Goal: Task Accomplishment & Management: Use online tool/utility

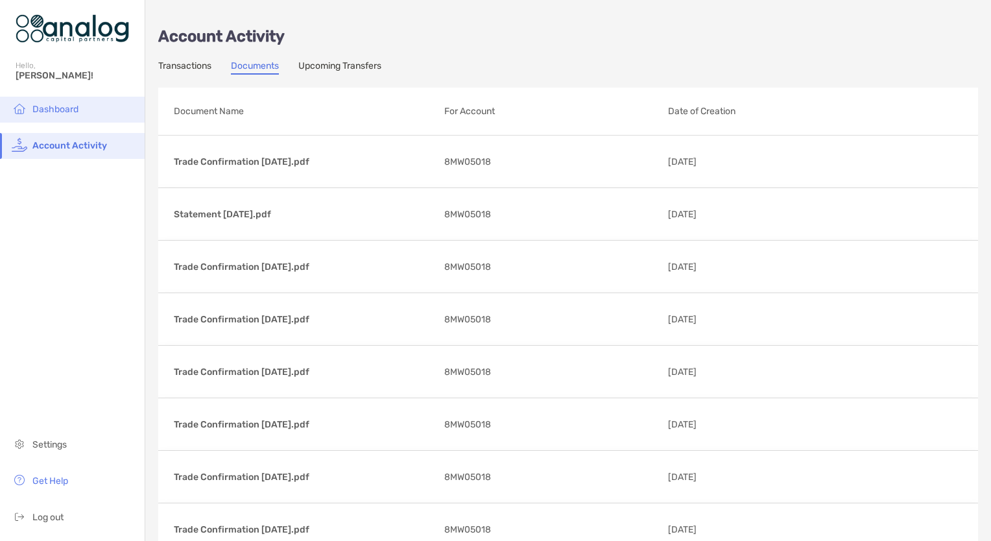
click at [53, 112] on span "Dashboard" at bounding box center [55, 109] width 46 height 11
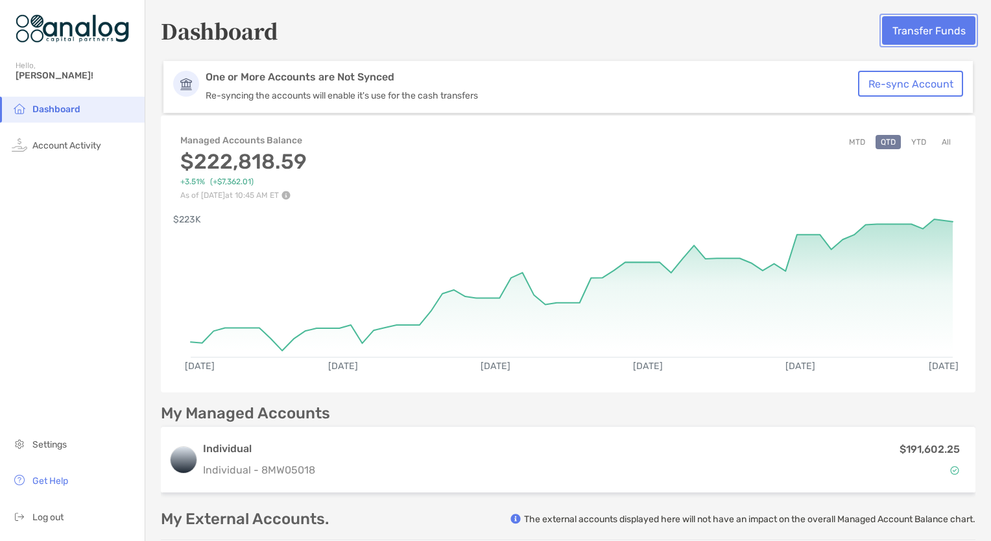
click at [909, 35] on button "Transfer Funds" at bounding box center [928, 30] width 93 height 29
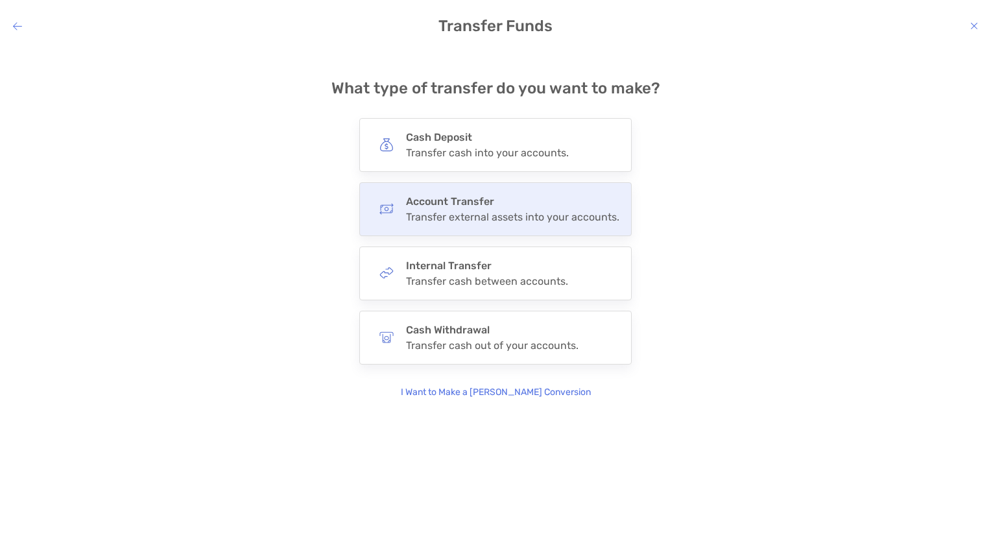
click at [542, 216] on div "Transfer external assets into your accounts." at bounding box center [512, 217] width 213 height 12
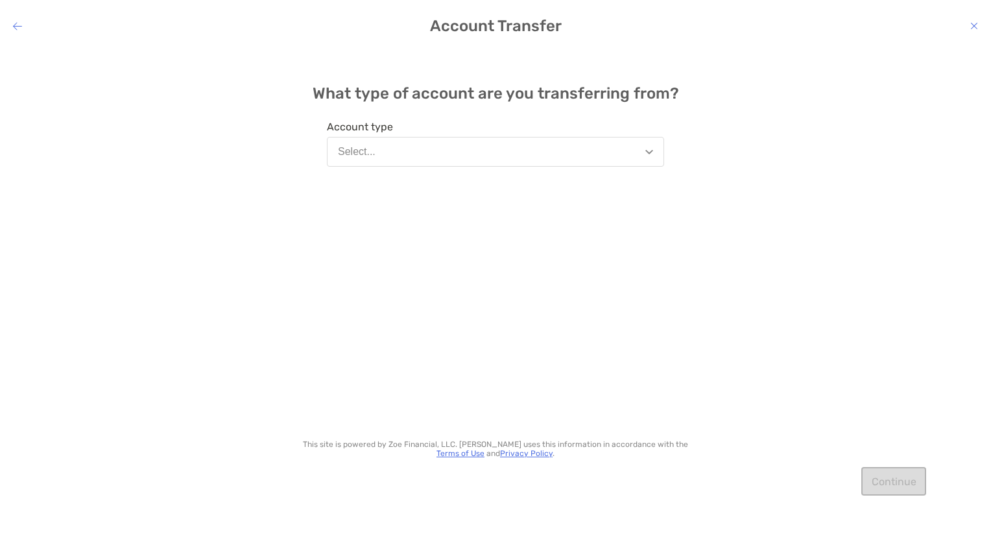
click at [649, 152] on img "modal" at bounding box center [649, 152] width 8 height 5
click at [16, 29] on icon "modal" at bounding box center [17, 26] width 9 height 10
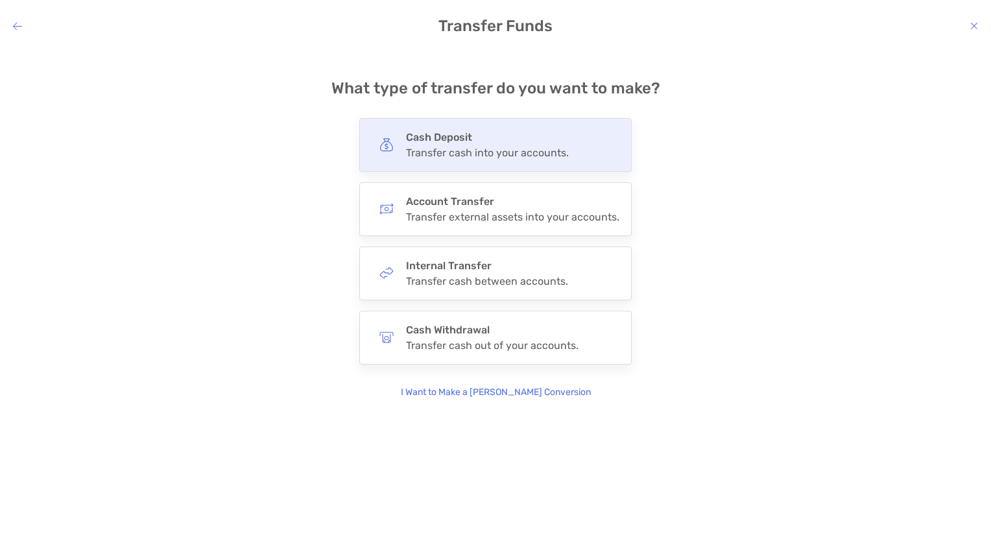
click at [419, 143] on h4 "Cash Deposit" at bounding box center [487, 137] width 163 height 12
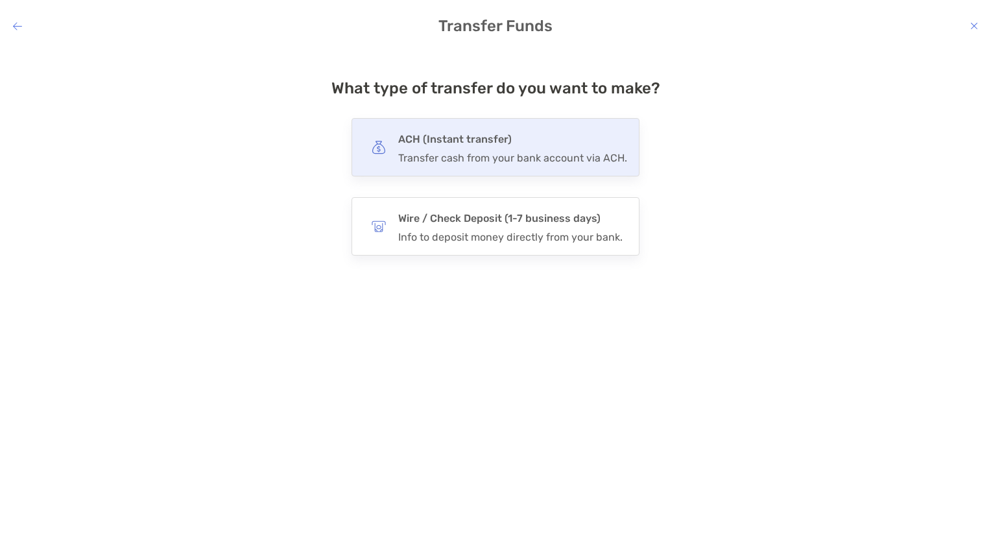
click at [545, 156] on div "Transfer cash from your bank account via ACH." at bounding box center [512, 158] width 229 height 12
click at [0, 0] on input "***" at bounding box center [0, 0] width 0 height 0
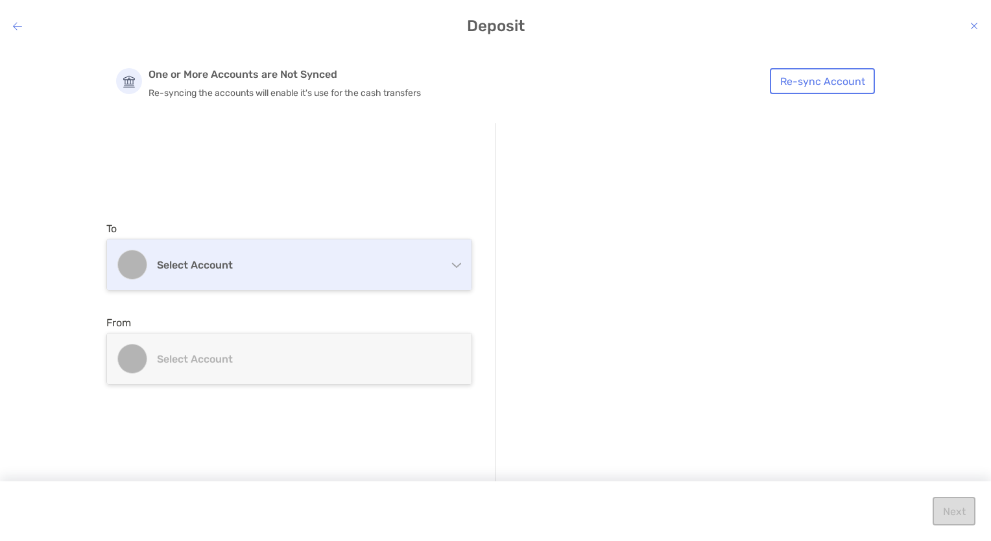
click at [459, 269] on div "Select account" at bounding box center [289, 264] width 365 height 51
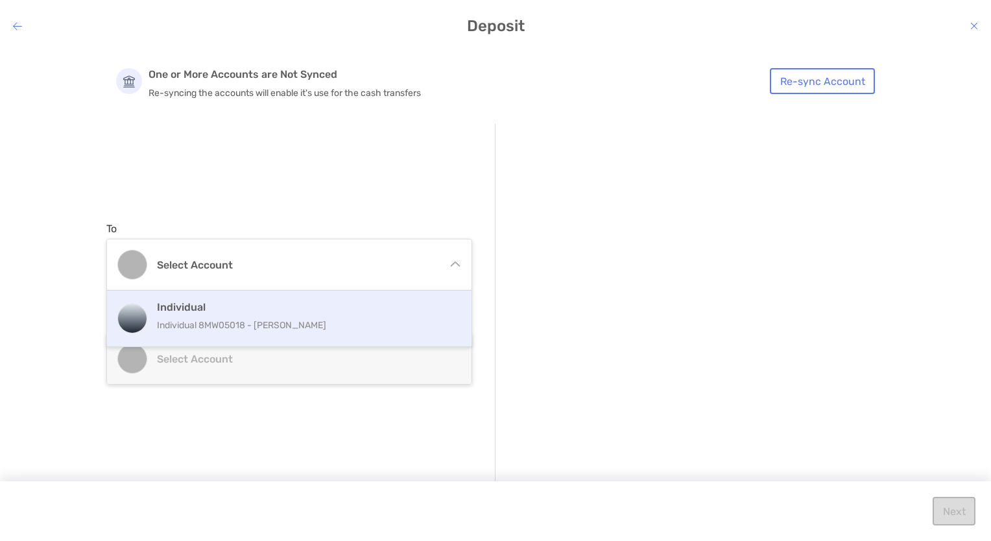
click at [366, 321] on p "Individual 8MW05018 - [PERSON_NAME]" at bounding box center [303, 325] width 293 height 16
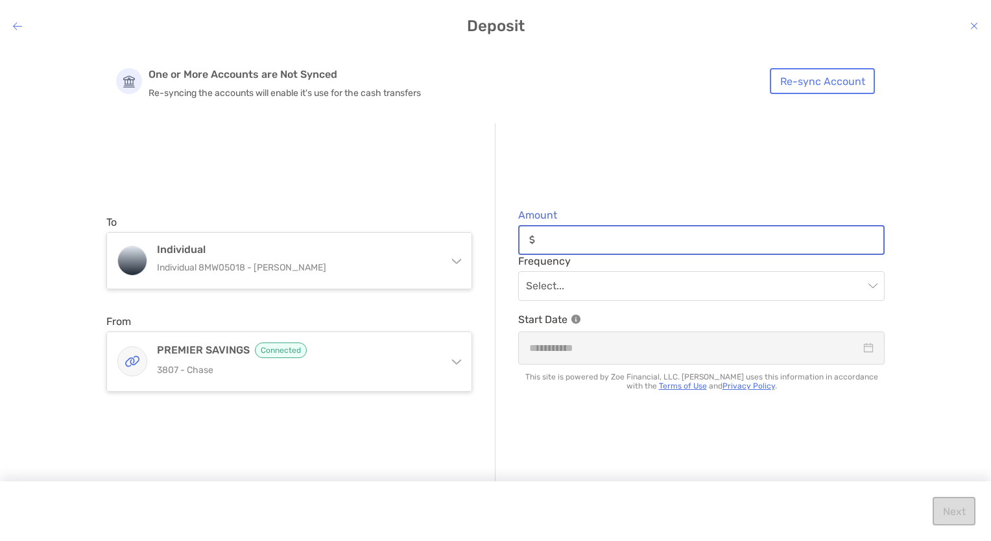
click at [554, 245] on input "Amount" at bounding box center [711, 239] width 343 height 11
click at [874, 289] on span "modal" at bounding box center [701, 286] width 351 height 29
type input "********"
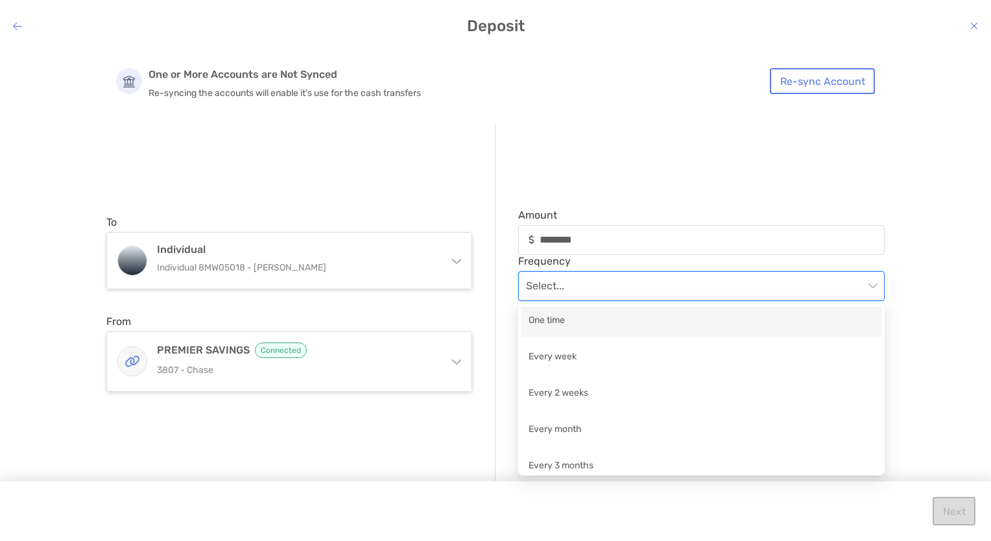
click at [587, 320] on div "One time" at bounding box center [702, 321] width 346 height 16
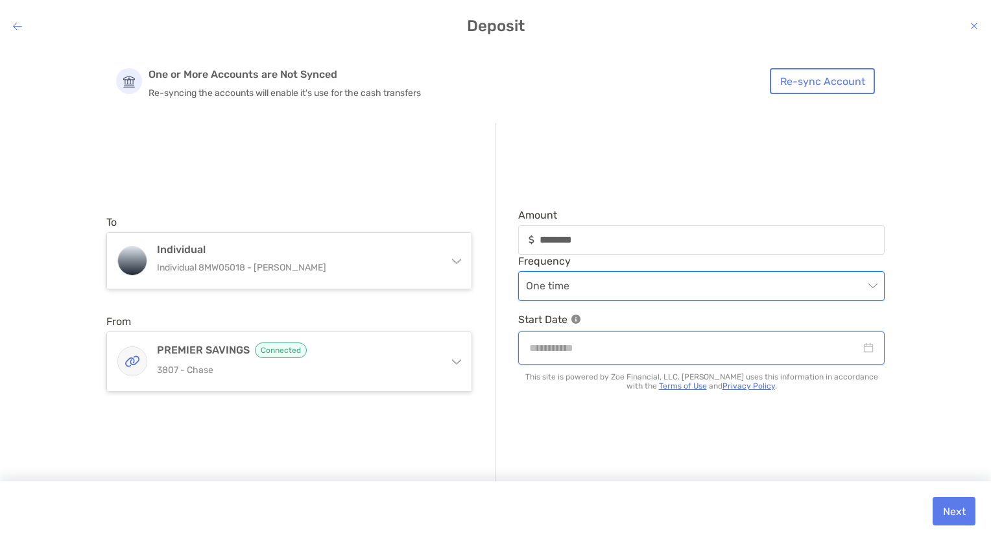
click at [567, 348] on input "modal" at bounding box center [694, 348] width 331 height 16
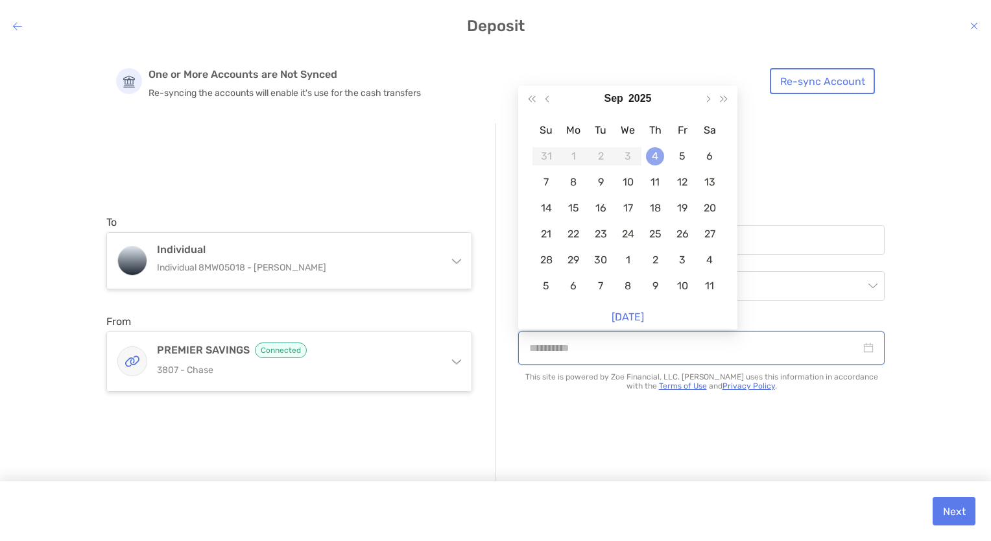
type input "**********"
click at [657, 155] on div "4" at bounding box center [655, 156] width 18 height 18
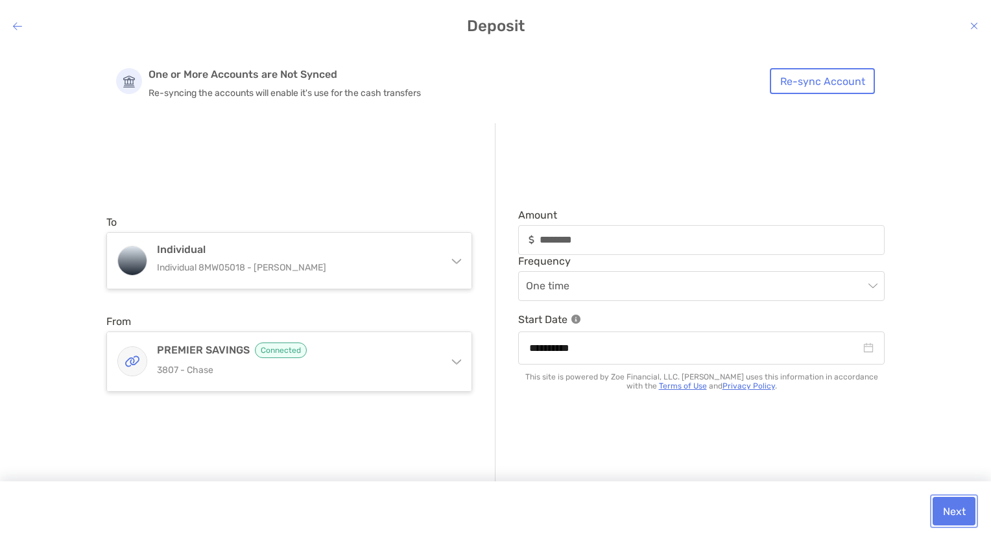
click at [962, 511] on button "Next" at bounding box center [954, 511] width 43 height 29
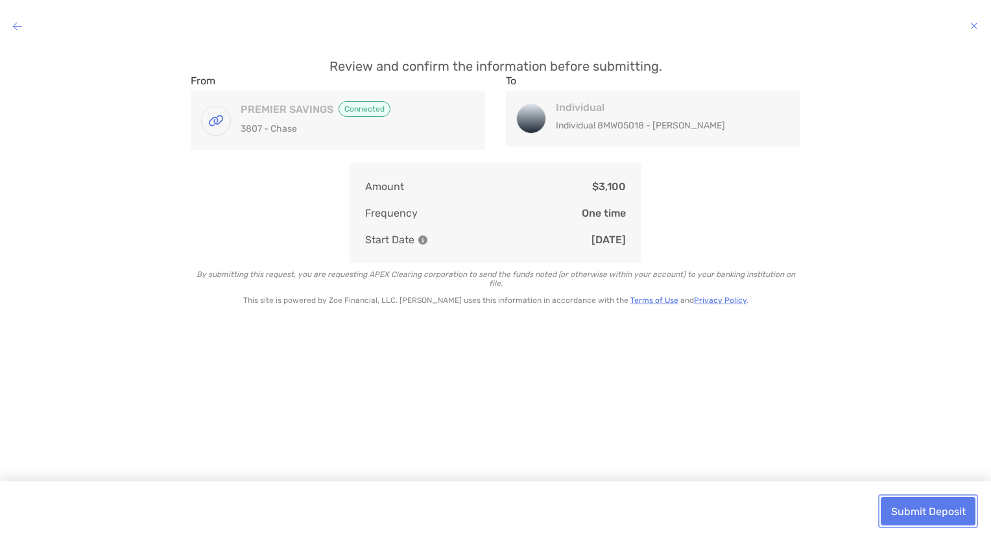
click at [962, 511] on button "Submit Deposit" at bounding box center [928, 511] width 95 height 29
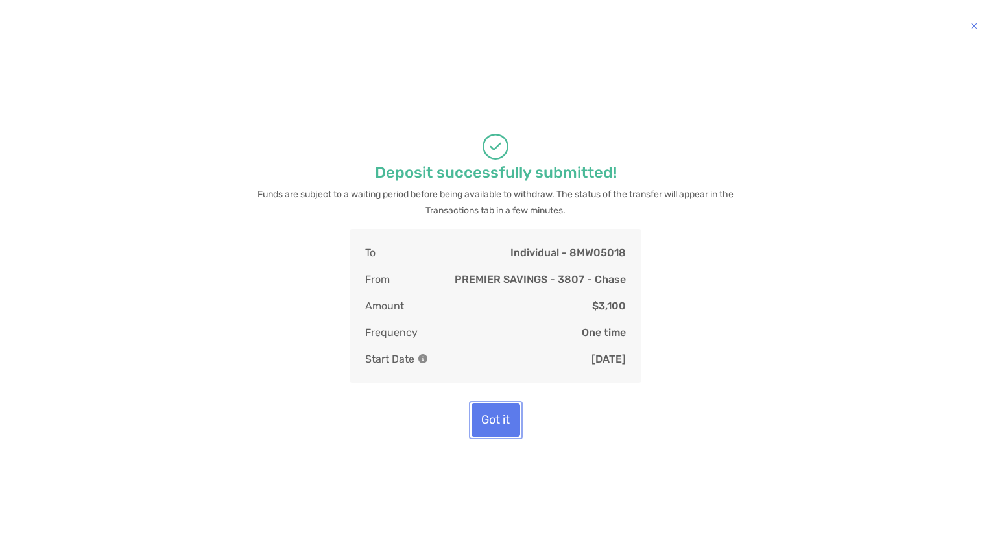
click at [487, 424] on button "Got it" at bounding box center [496, 420] width 49 height 33
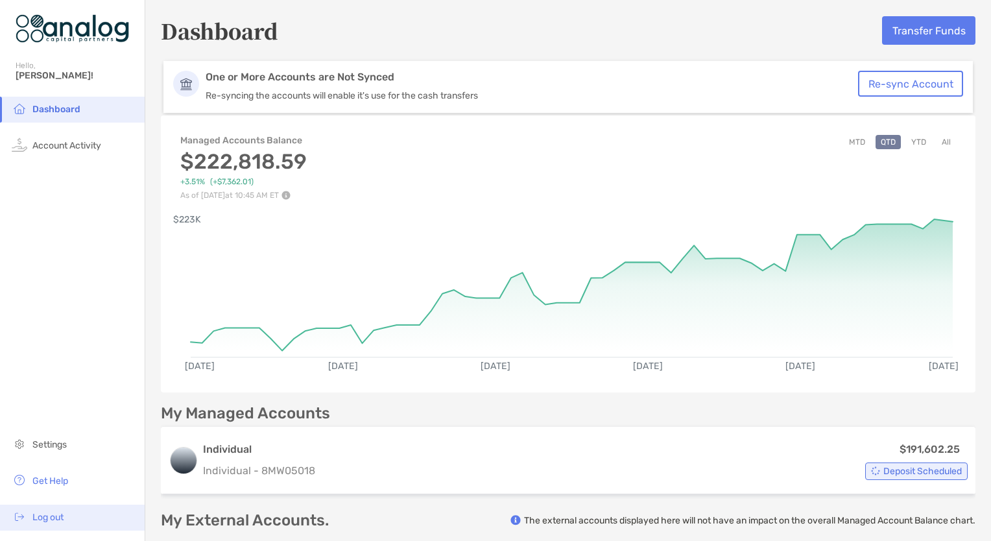
click at [45, 518] on span "Log out" at bounding box center [47, 517] width 31 height 11
